Goal: Transaction & Acquisition: Purchase product/service

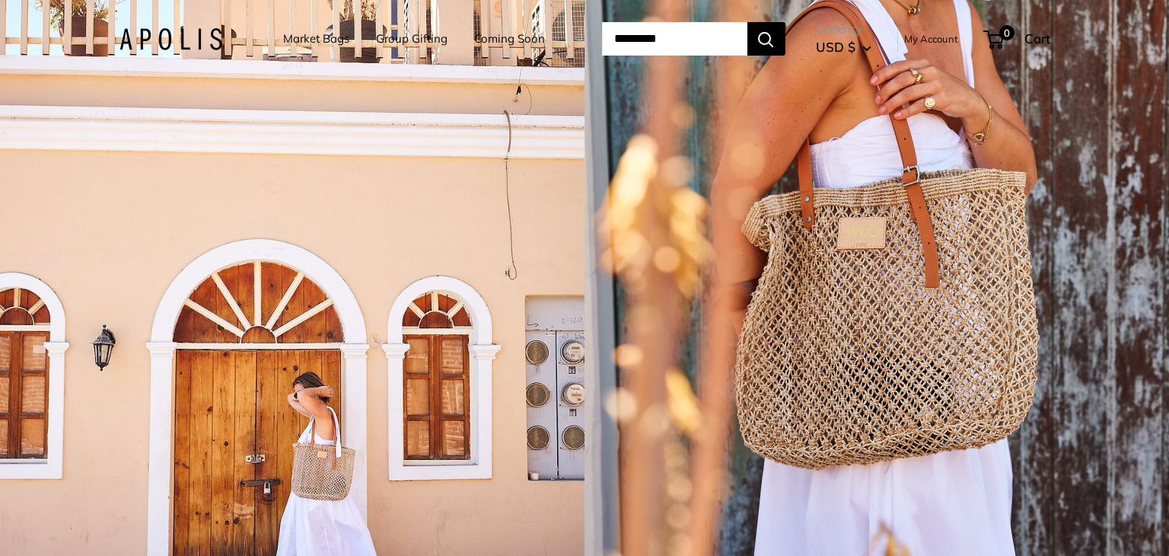
click at [317, 28] on link "Market Bags" at bounding box center [316, 38] width 66 height 21
click at [317, 37] on link "Market Bags" at bounding box center [316, 38] width 66 height 21
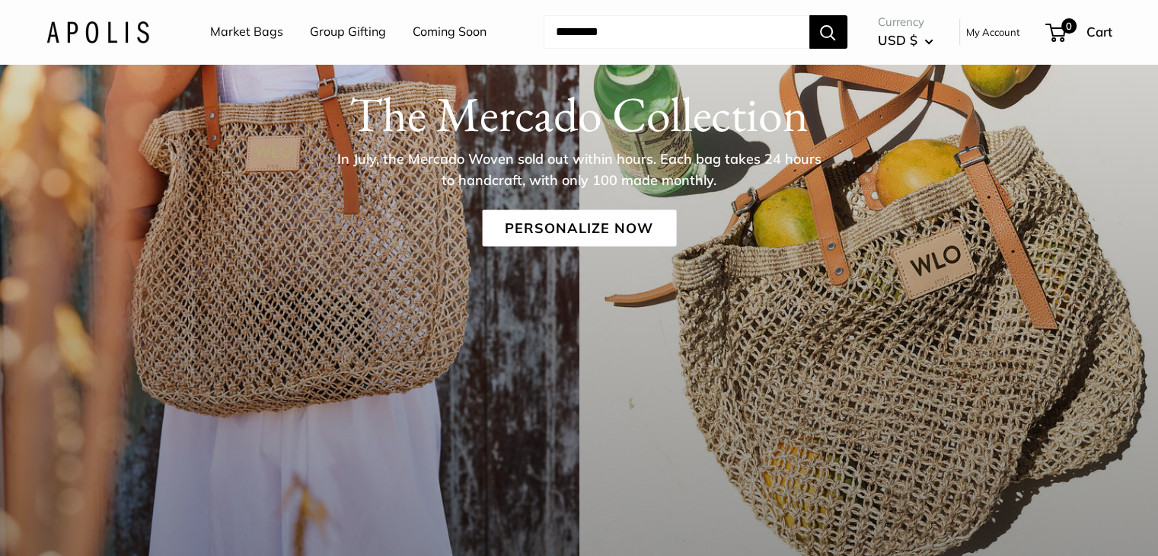
scroll to position [228, 0]
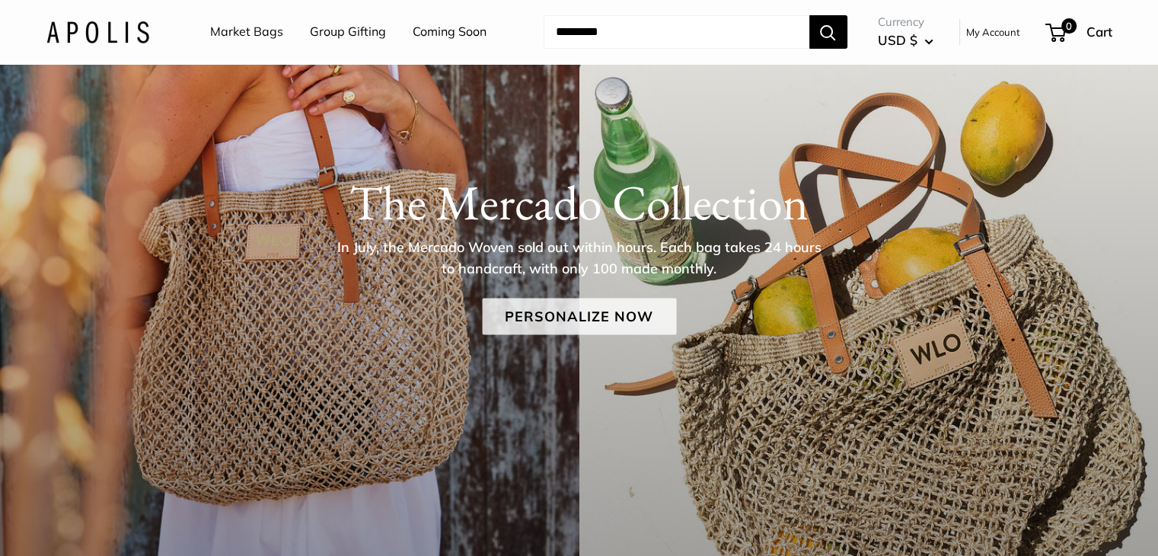
click at [572, 314] on link "Personalize Now" at bounding box center [579, 316] width 194 height 37
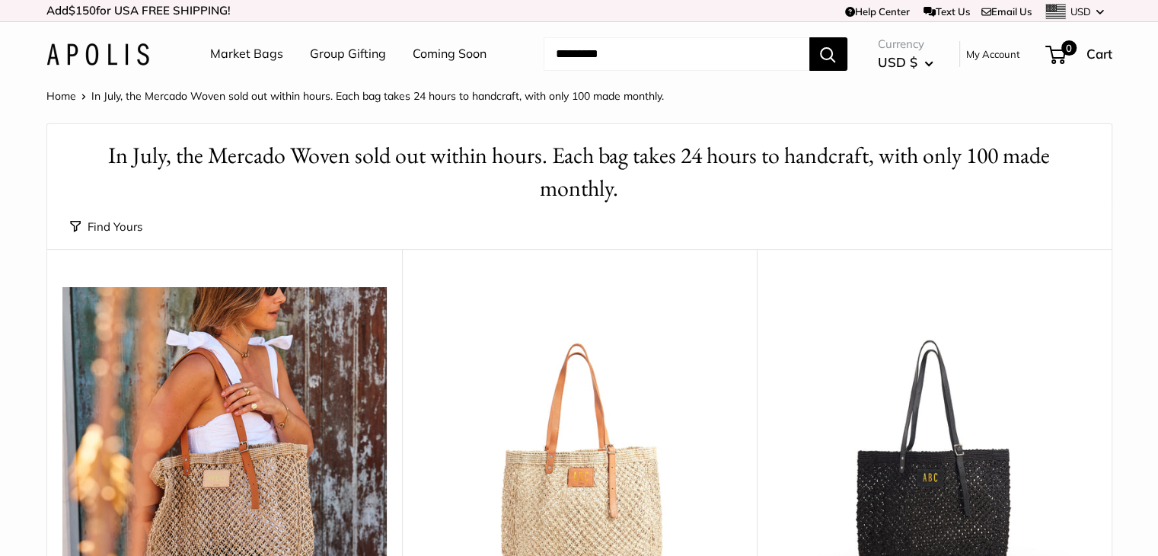
click at [525, 205] on div "Find Yours Find yours View" at bounding box center [579, 227] width 1018 height 44
